Goal: Information Seeking & Learning: Learn about a topic

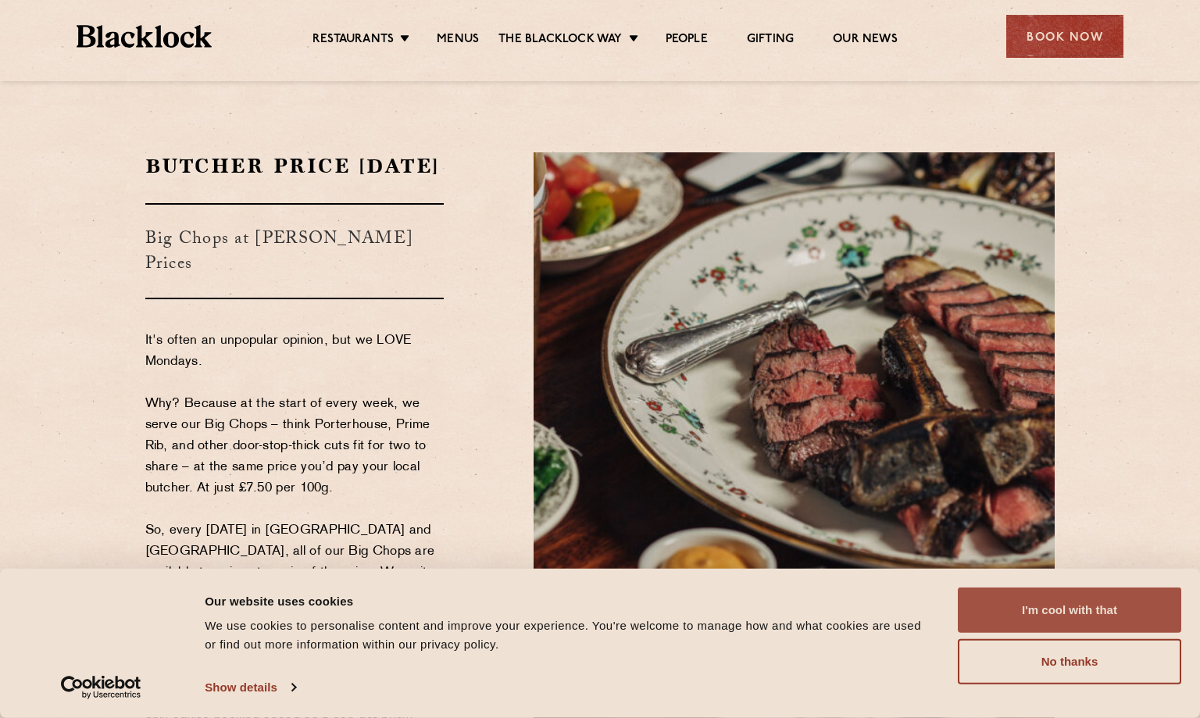
click at [1072, 632] on button "I'm cool with that" at bounding box center [1068, 609] width 223 height 45
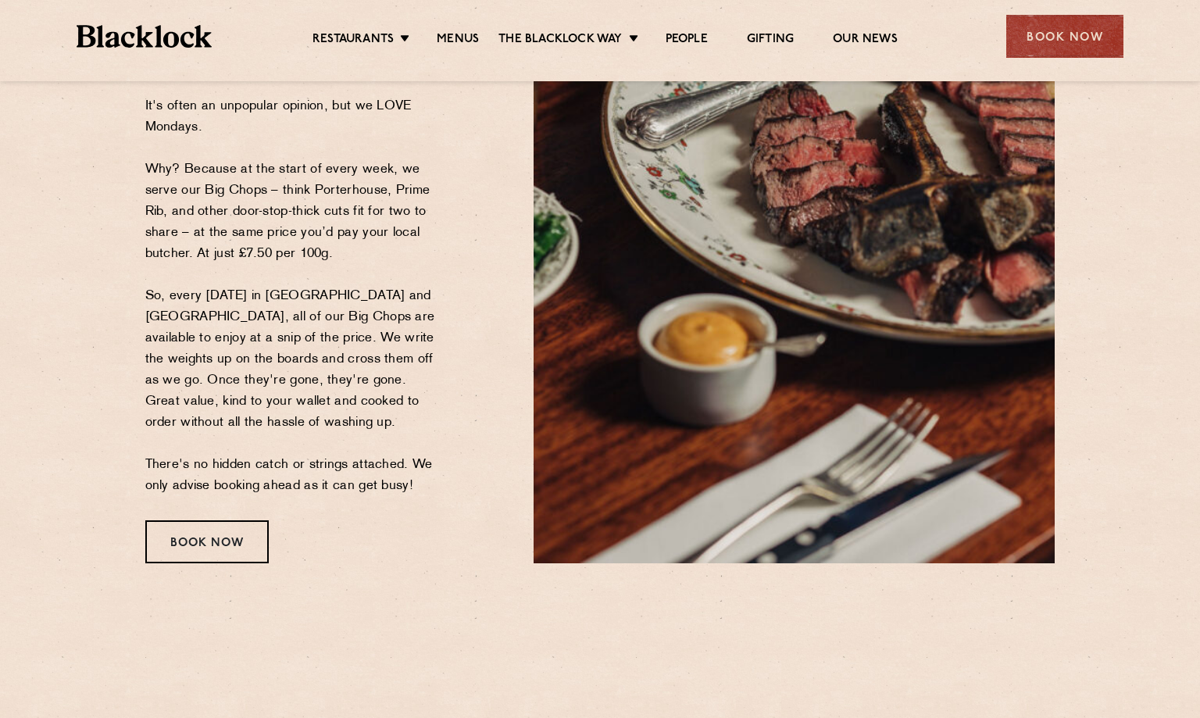
scroll to position [78, 0]
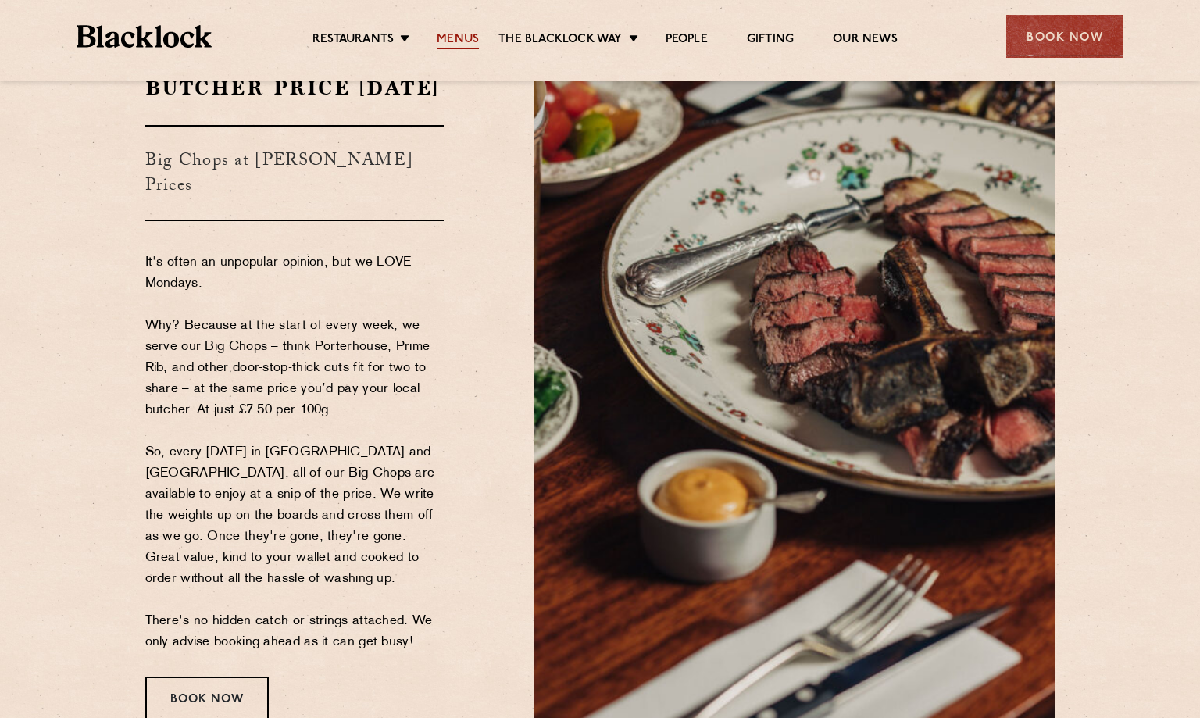
click at [469, 39] on link "Menus" at bounding box center [458, 40] width 42 height 17
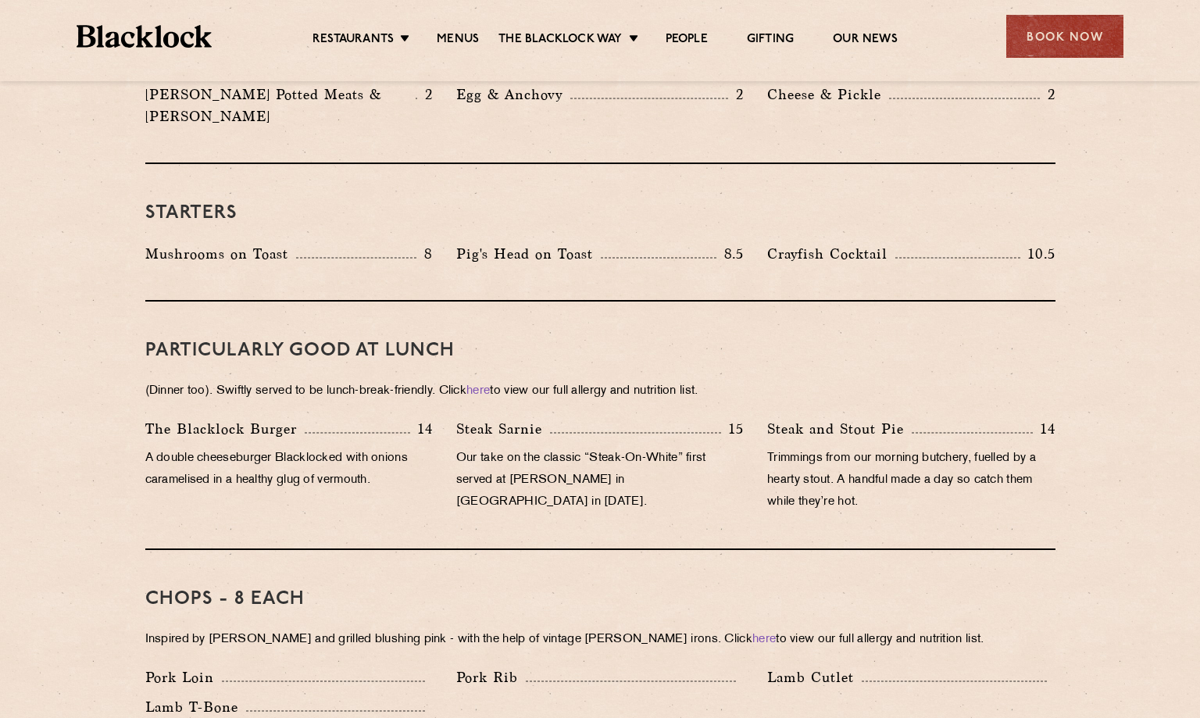
scroll to position [547, 0]
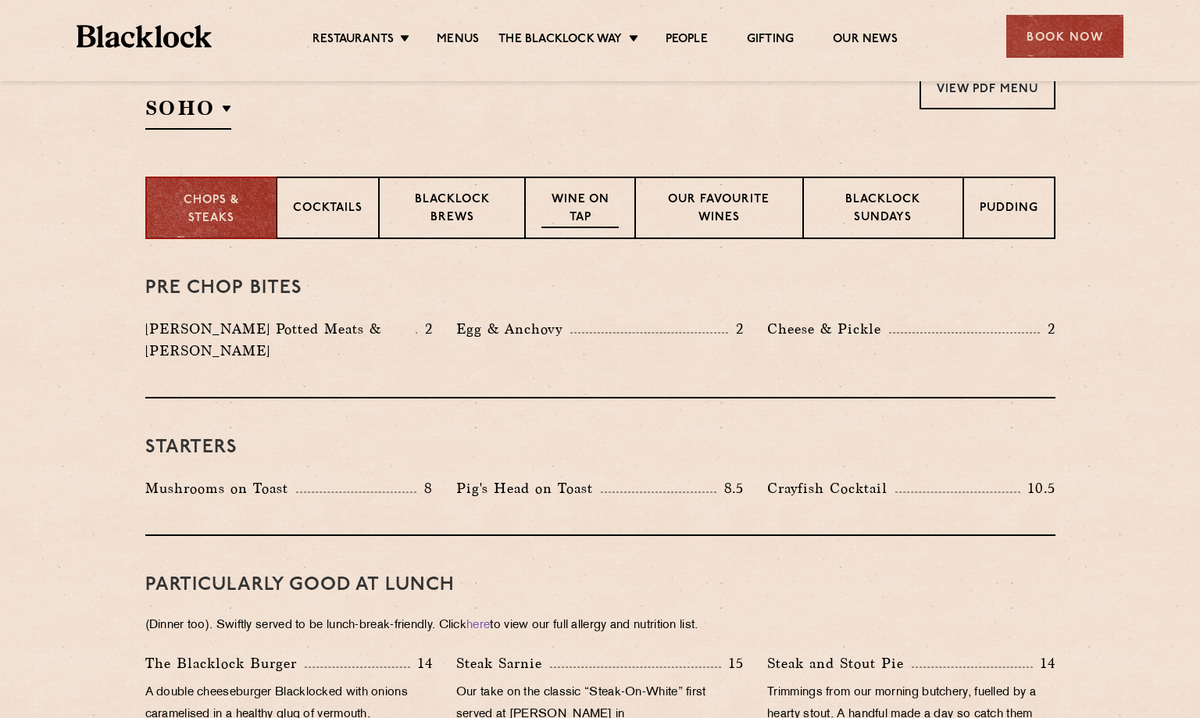
click at [611, 226] on p "Wine on Tap" at bounding box center [579, 209] width 77 height 37
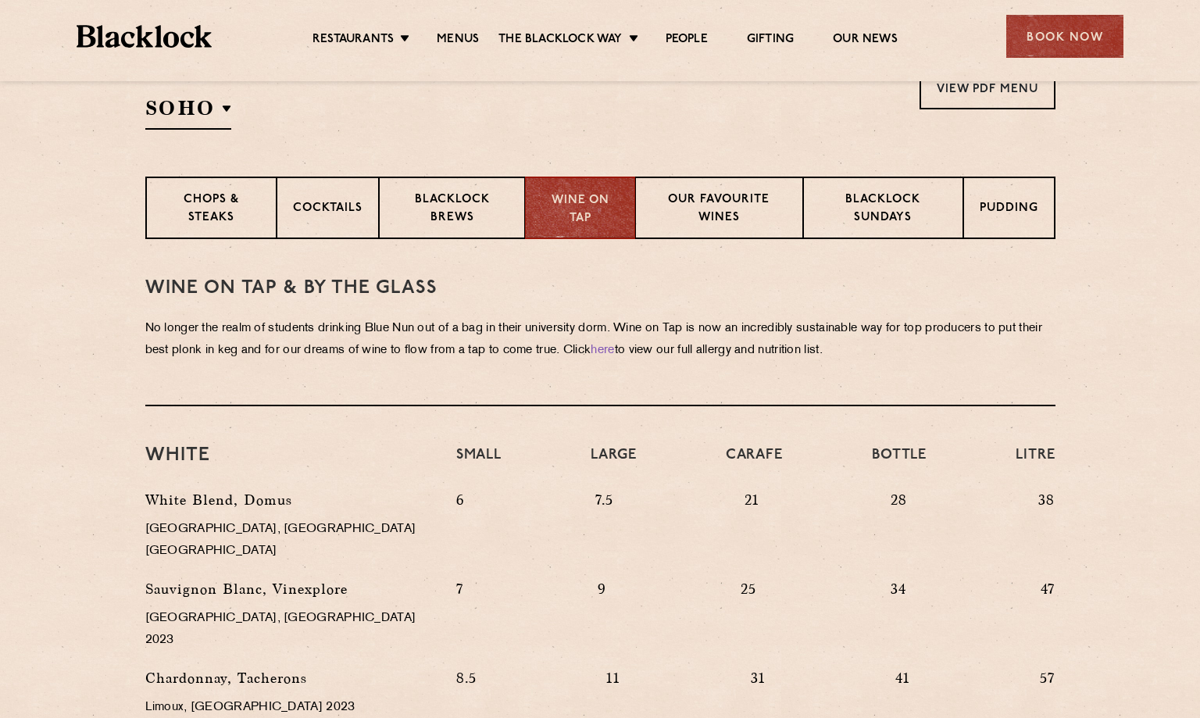
scroll to position [781, 0]
